Goal: Task Accomplishment & Management: Use online tool/utility

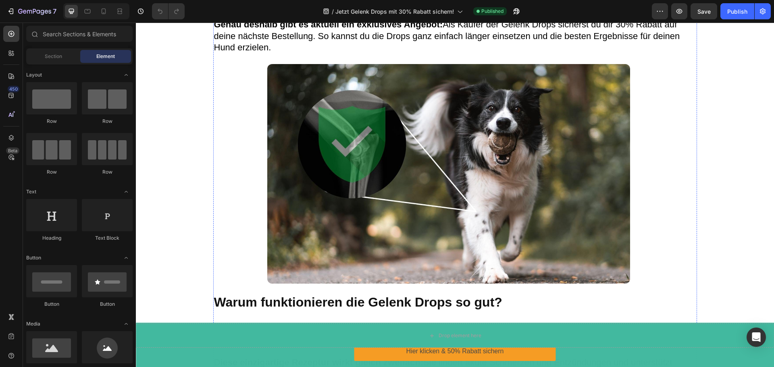
scroll to position [927, 0]
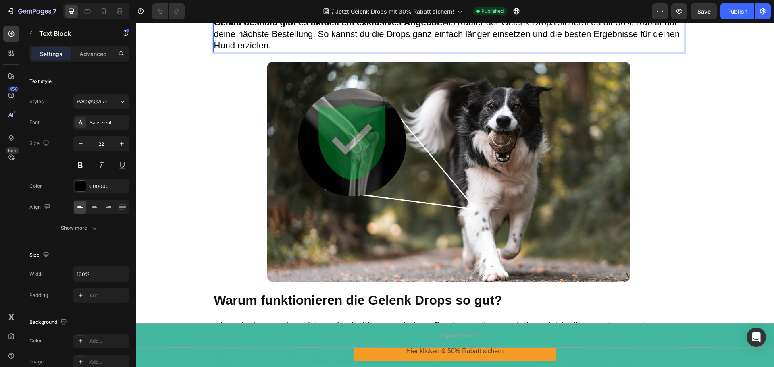
drag, startPoint x: 507, startPoint y: 182, endPoint x: 460, endPoint y: 182, distance: 46.8
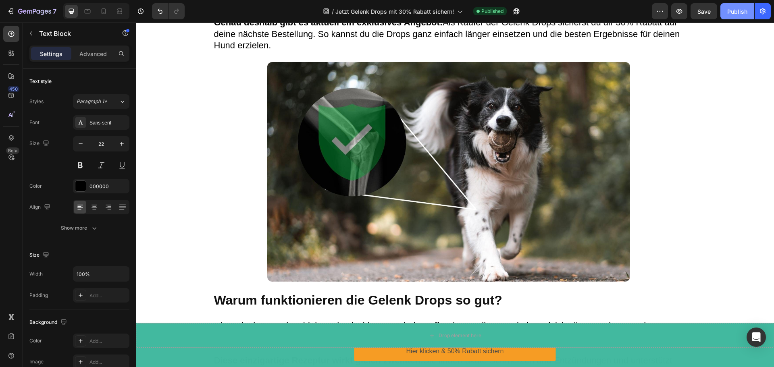
click at [734, 12] on div "Publish" at bounding box center [737, 11] width 20 height 8
